Goal: Transaction & Acquisition: Purchase product/service

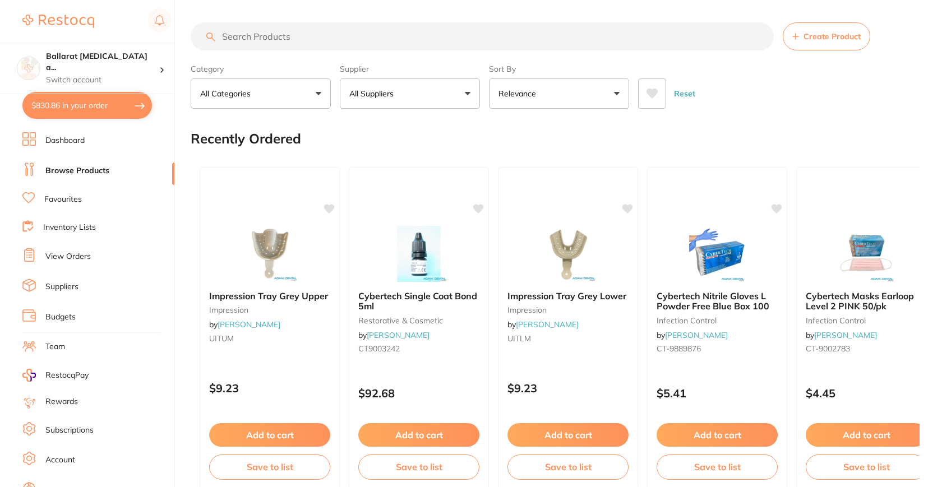
type input "2"
type input "13"
type input "2"
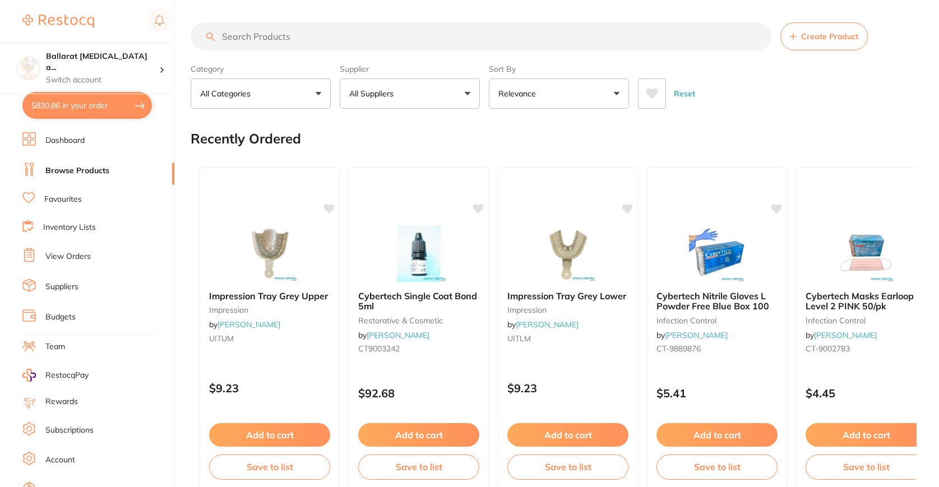
click at [130, 113] on button "$830.86 in your order" at bounding box center [87, 105] width 130 height 27
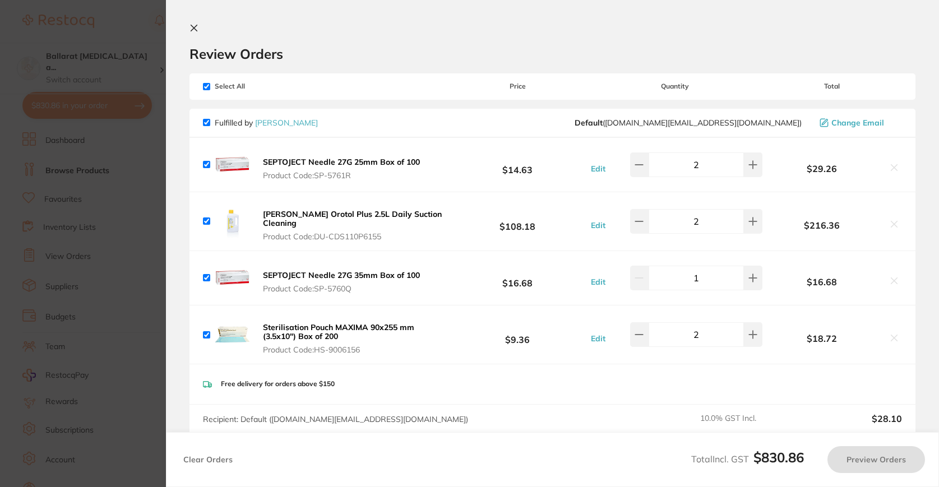
checkbox input "true"
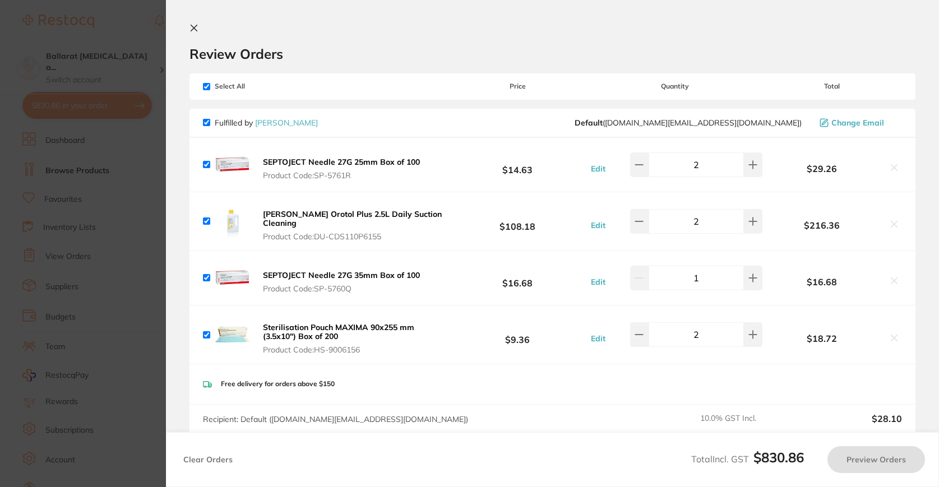
checkbox input "true"
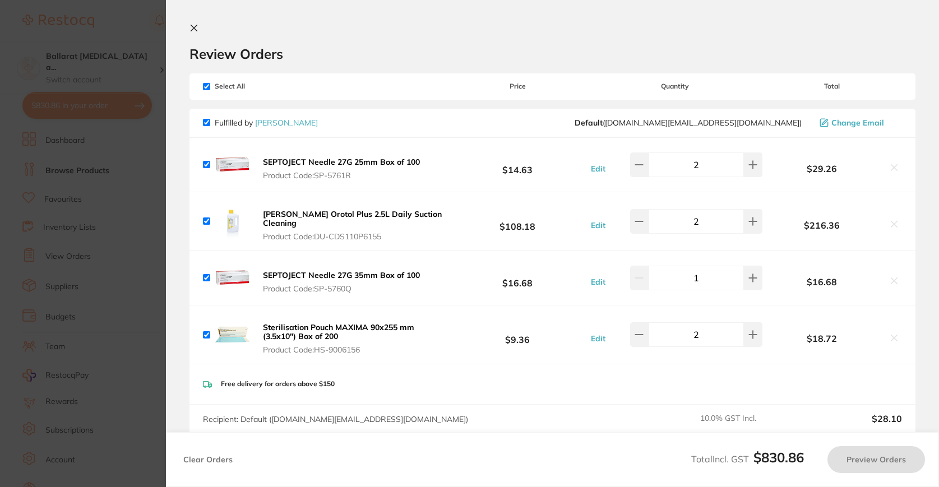
checkbox input "true"
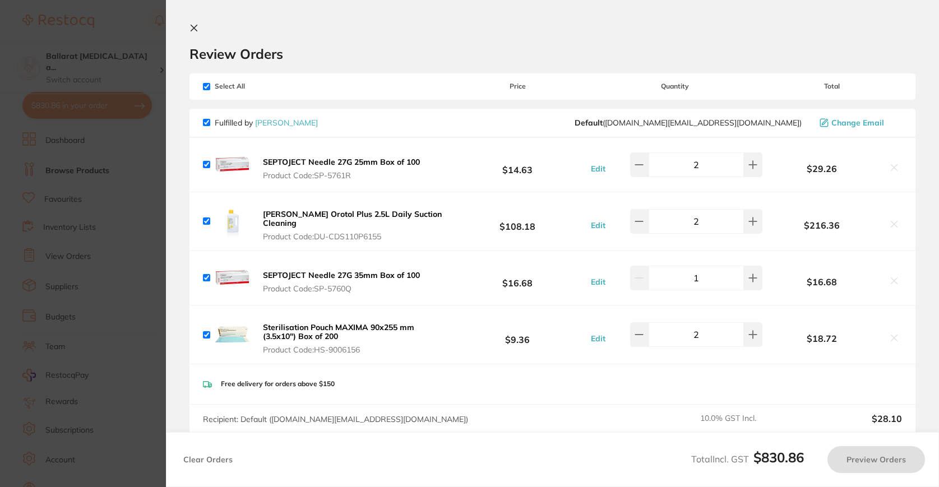
checkbox input "true"
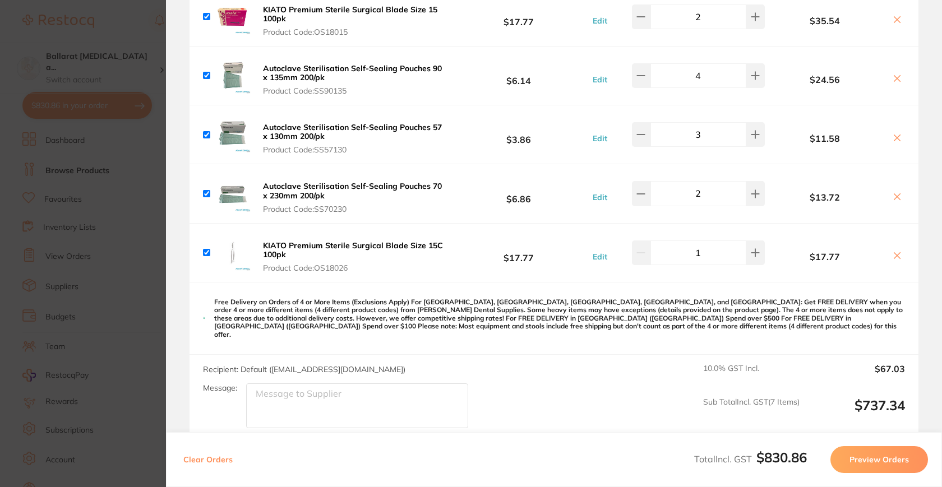
scroll to position [645, 0]
